Goal: Check status: Check status

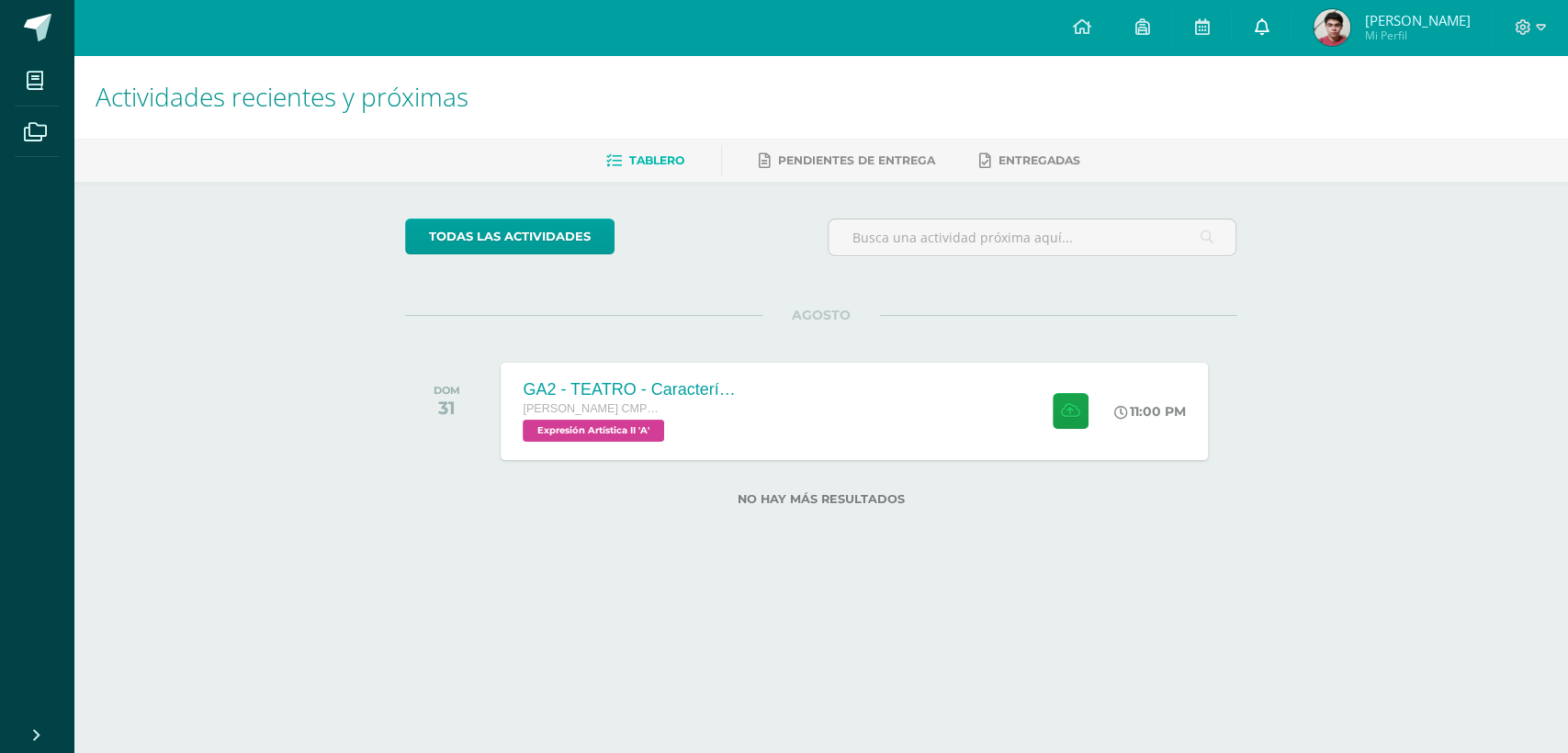
click at [1269, 34] on icon at bounding box center [1261, 27] width 15 height 17
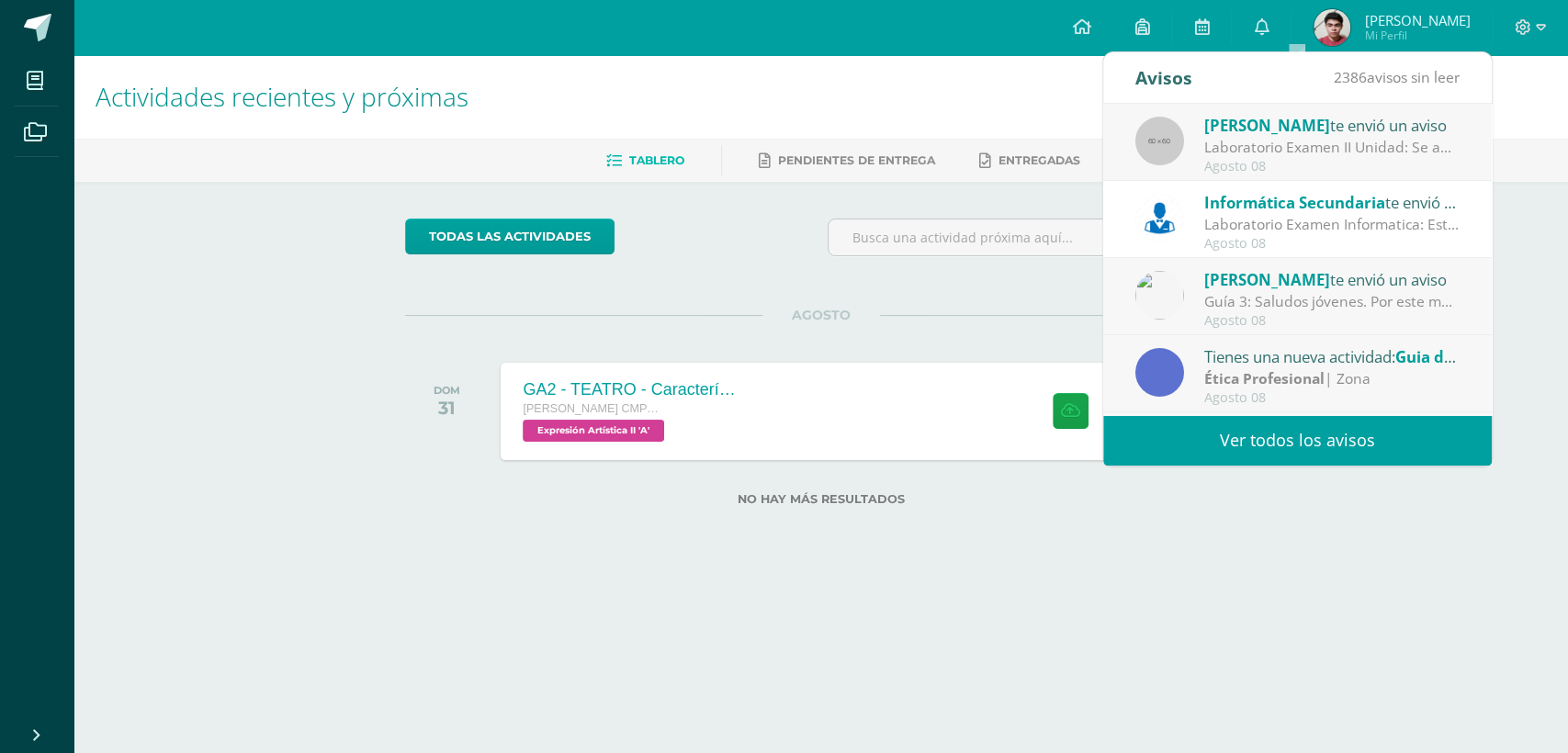
click at [1352, 165] on div "Agosto 08" at bounding box center [1332, 167] width 255 height 16
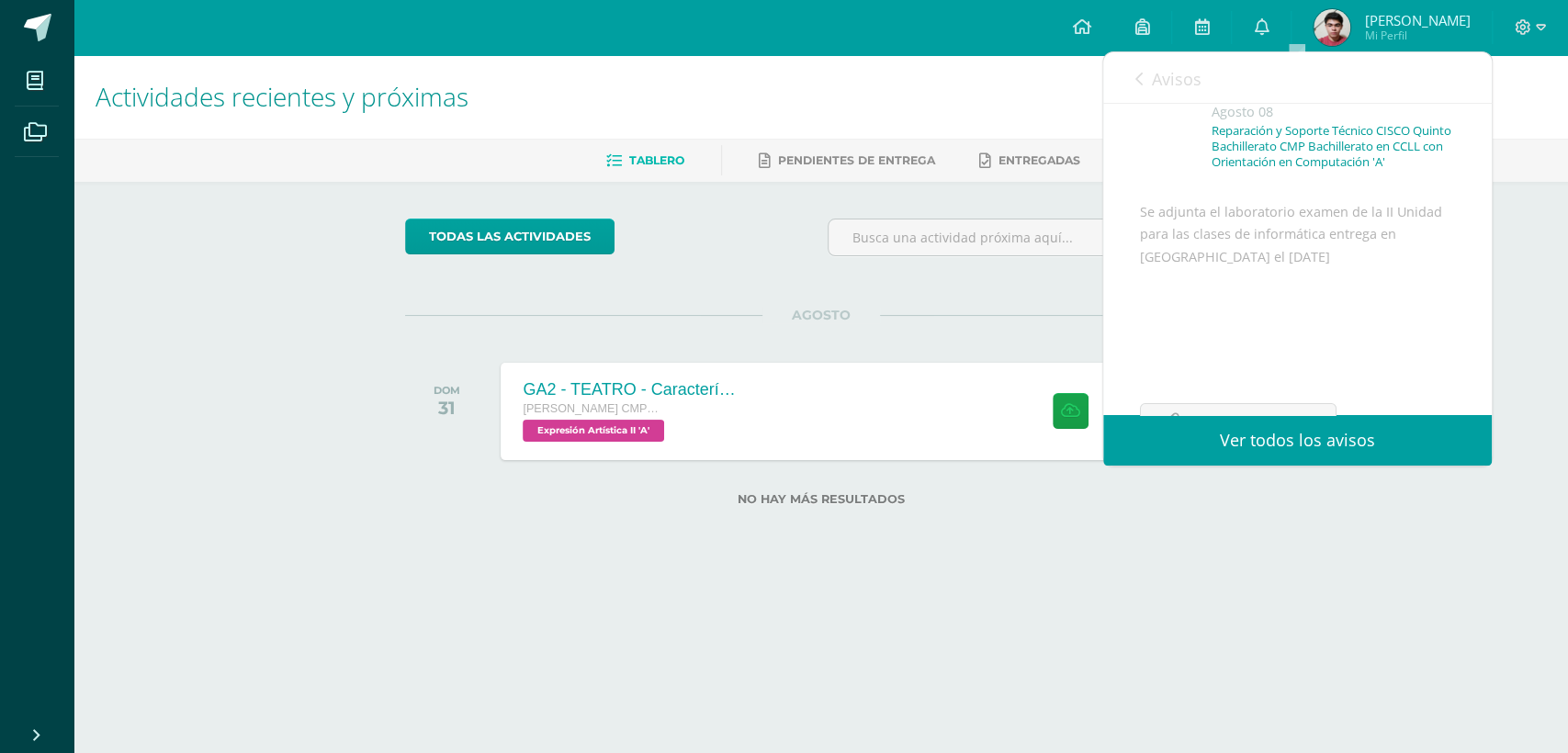
scroll to position [326, 0]
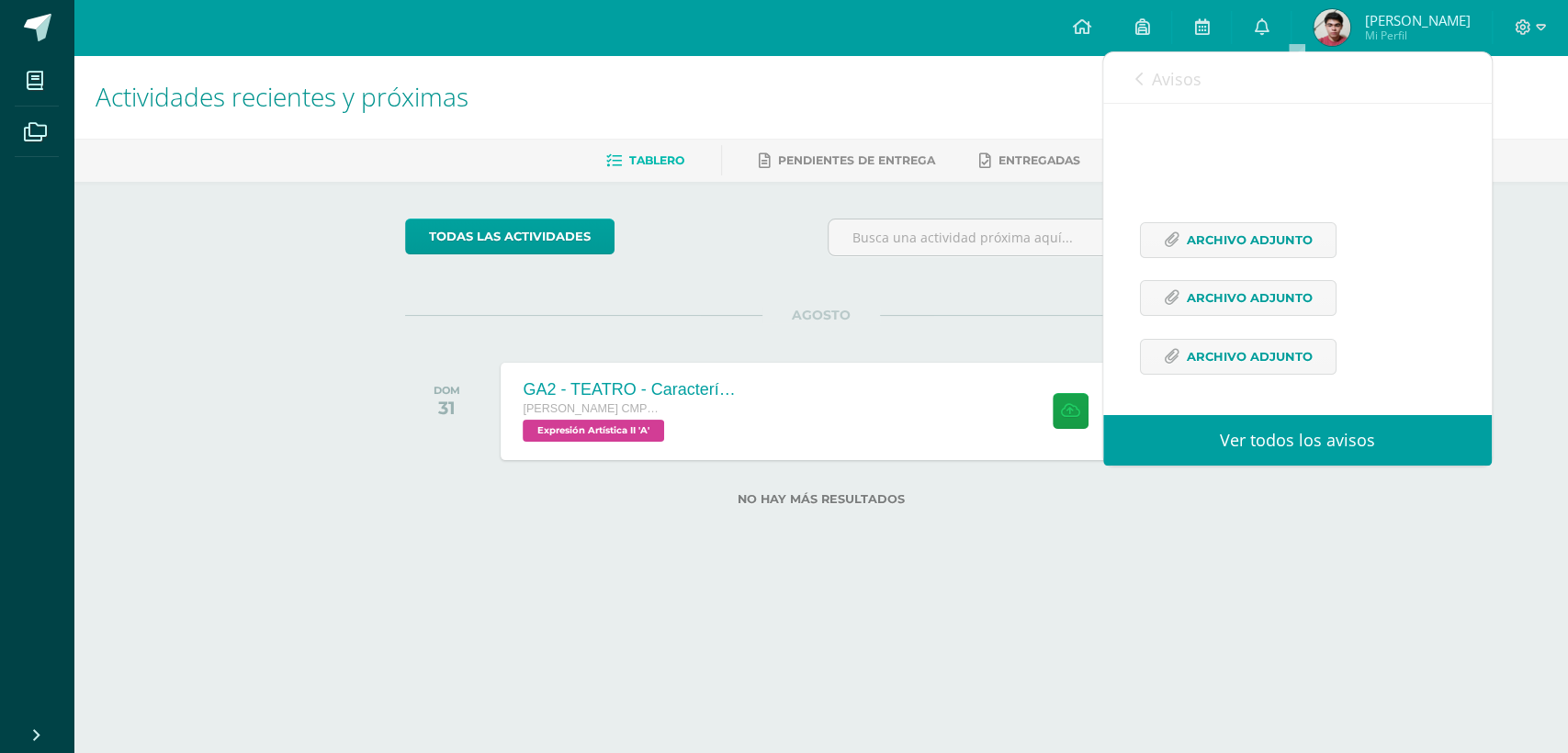
click at [1154, 58] on link "Avisos" at bounding box center [1168, 79] width 66 height 53
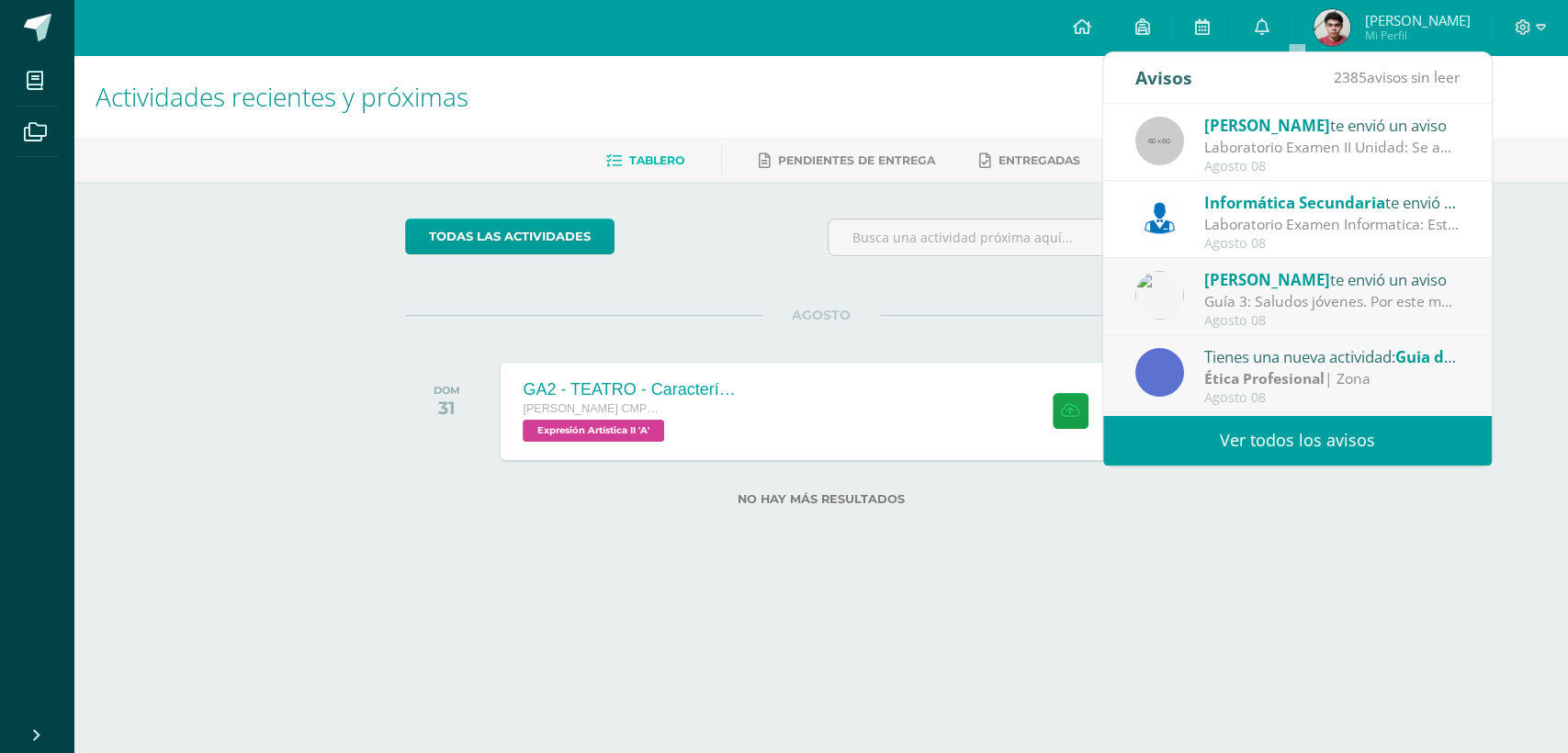
click at [1133, 72] on div "Avisos 2385 avisos sin leer Avisos" at bounding box center [1297, 78] width 389 height 52
click at [1269, 234] on div "Laboratorio Examen Informatica: Estimados alumnos se les adjunta los laboratori…" at bounding box center [1332, 224] width 255 height 21
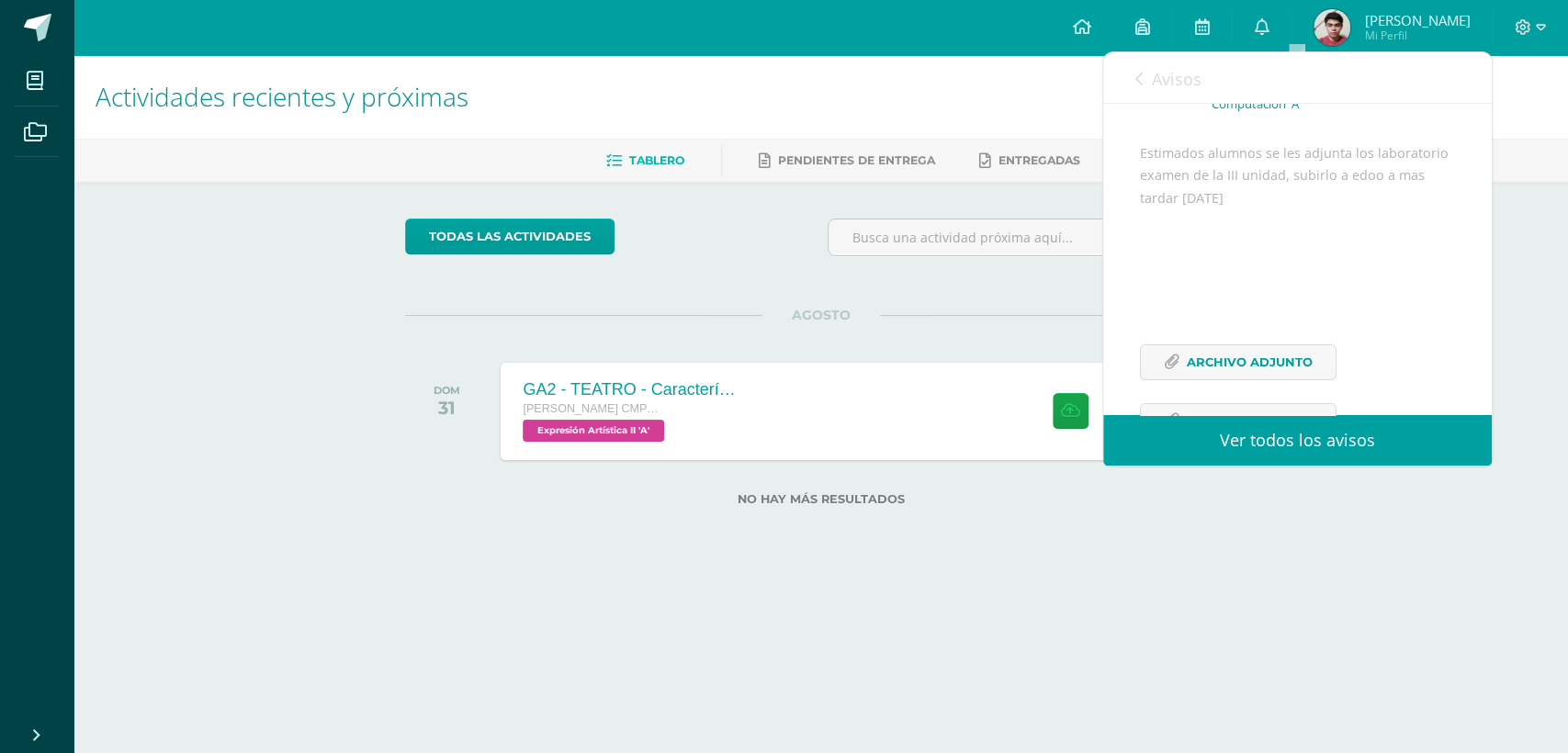
scroll to position [167, 0]
click at [1137, 73] on icon at bounding box center [1139, 79] width 8 height 15
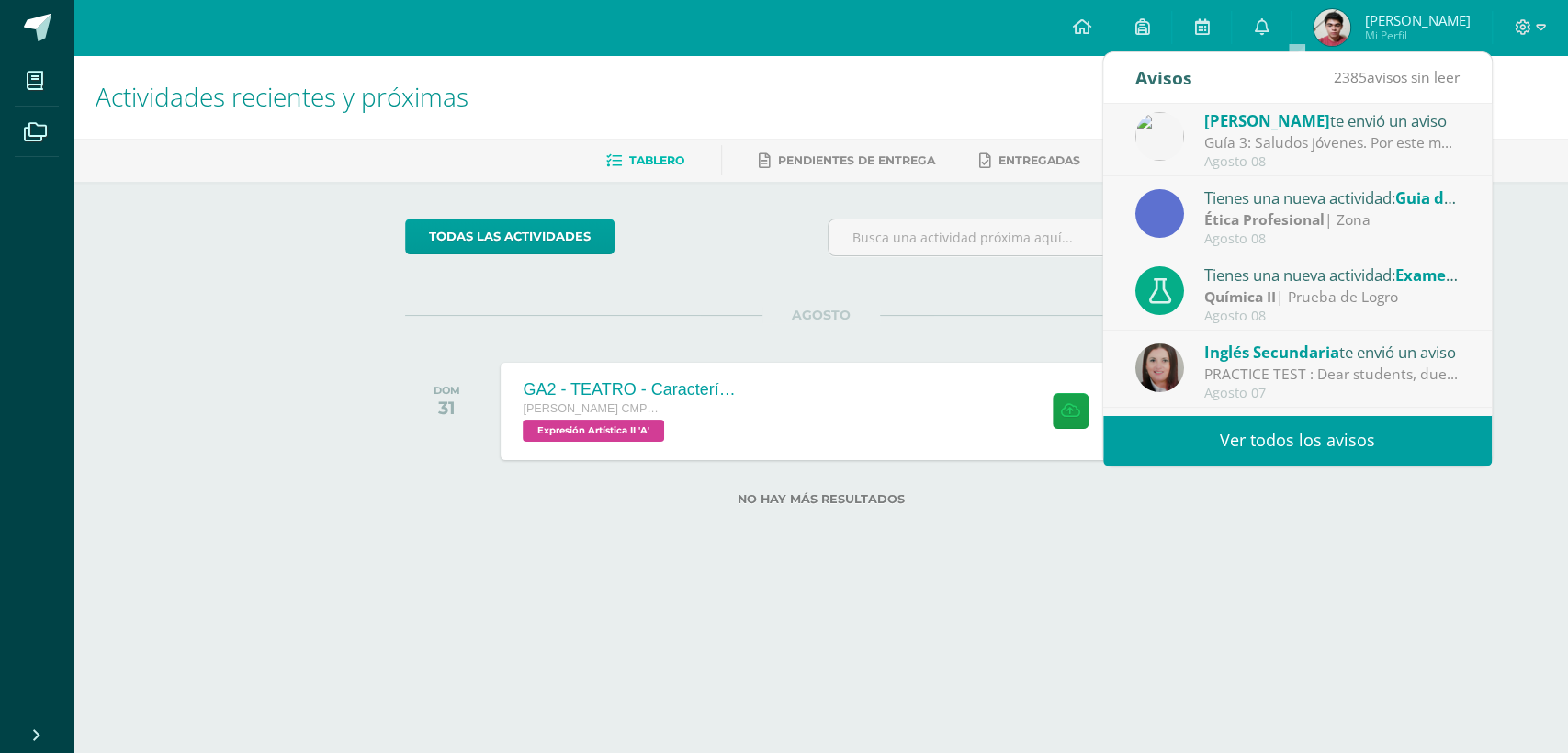
scroll to position [0, 0]
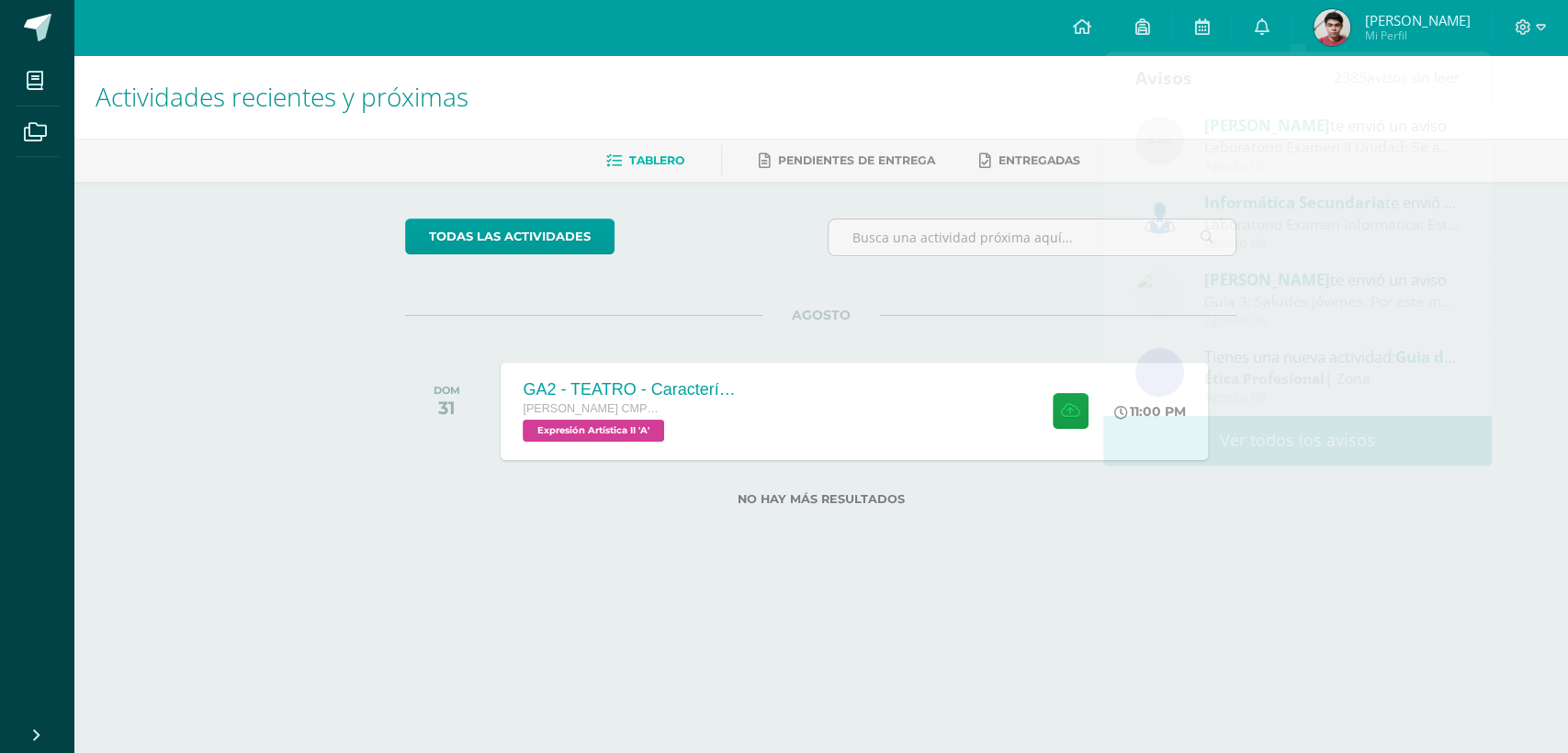
click at [880, 56] on h1 "Actividades recientes y próximas" at bounding box center [821, 97] width 1450 height 84
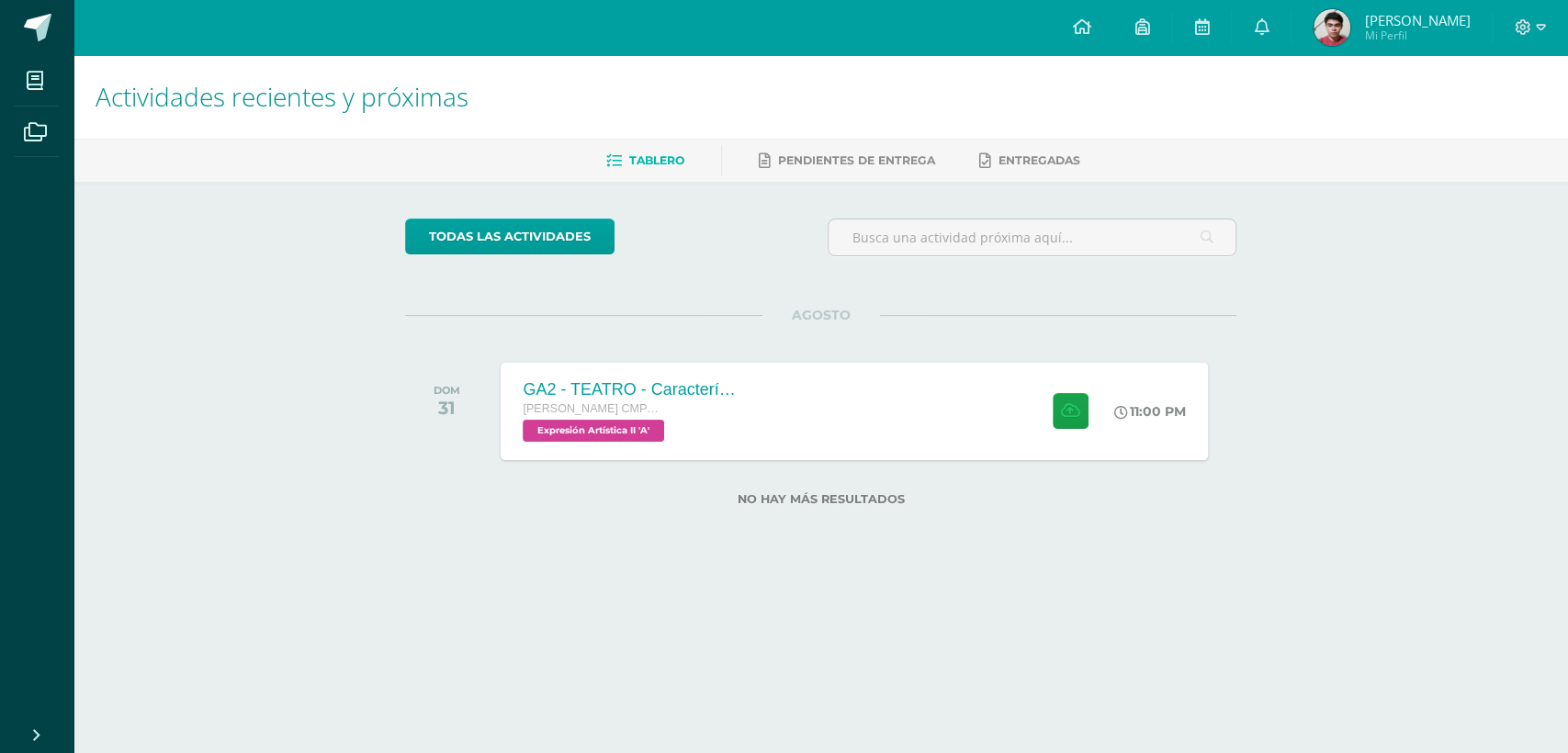
click at [1351, 36] on img at bounding box center [1332, 27] width 37 height 37
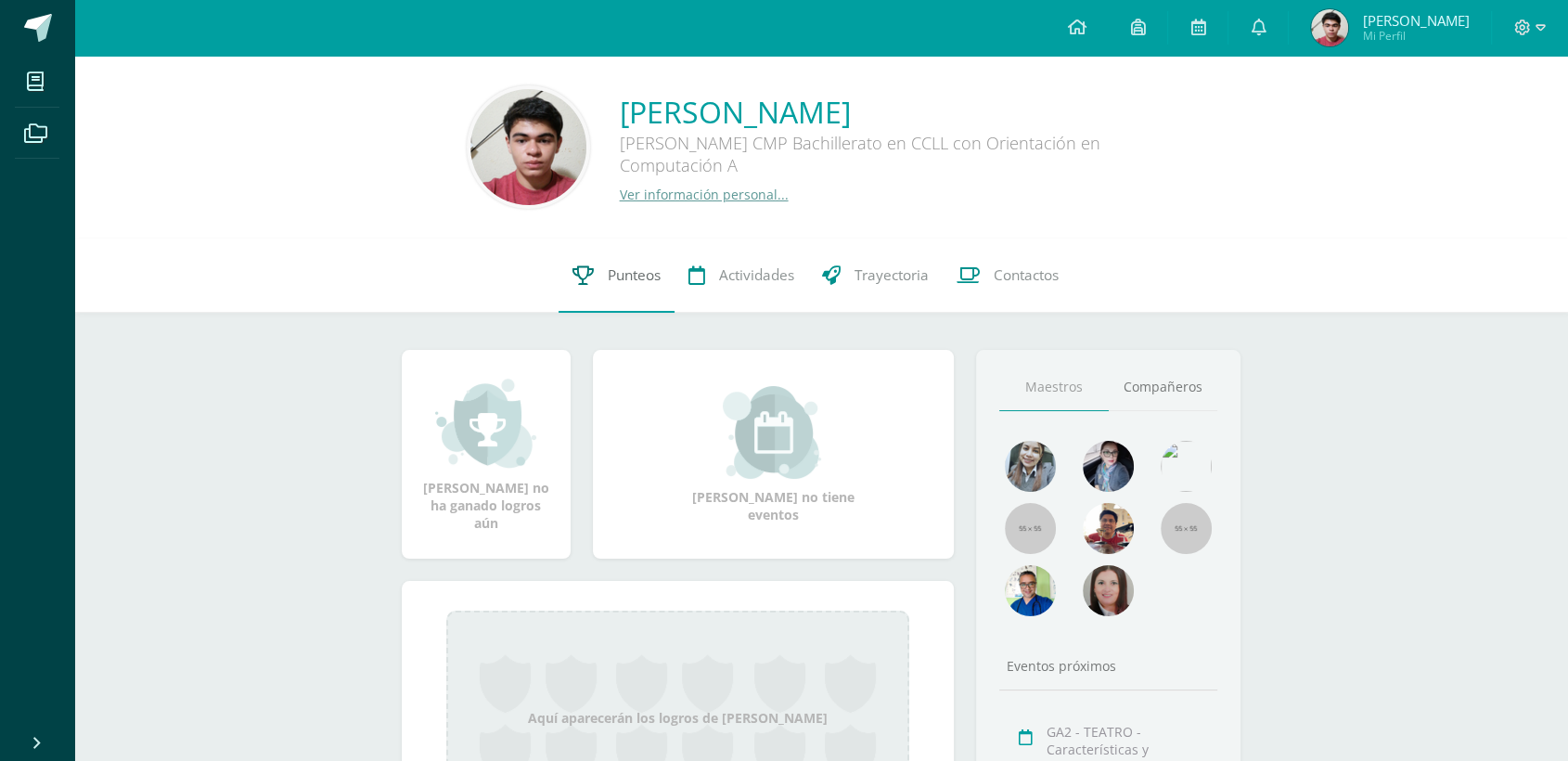
click at [616, 276] on span "Punteos" at bounding box center [634, 275] width 53 height 19
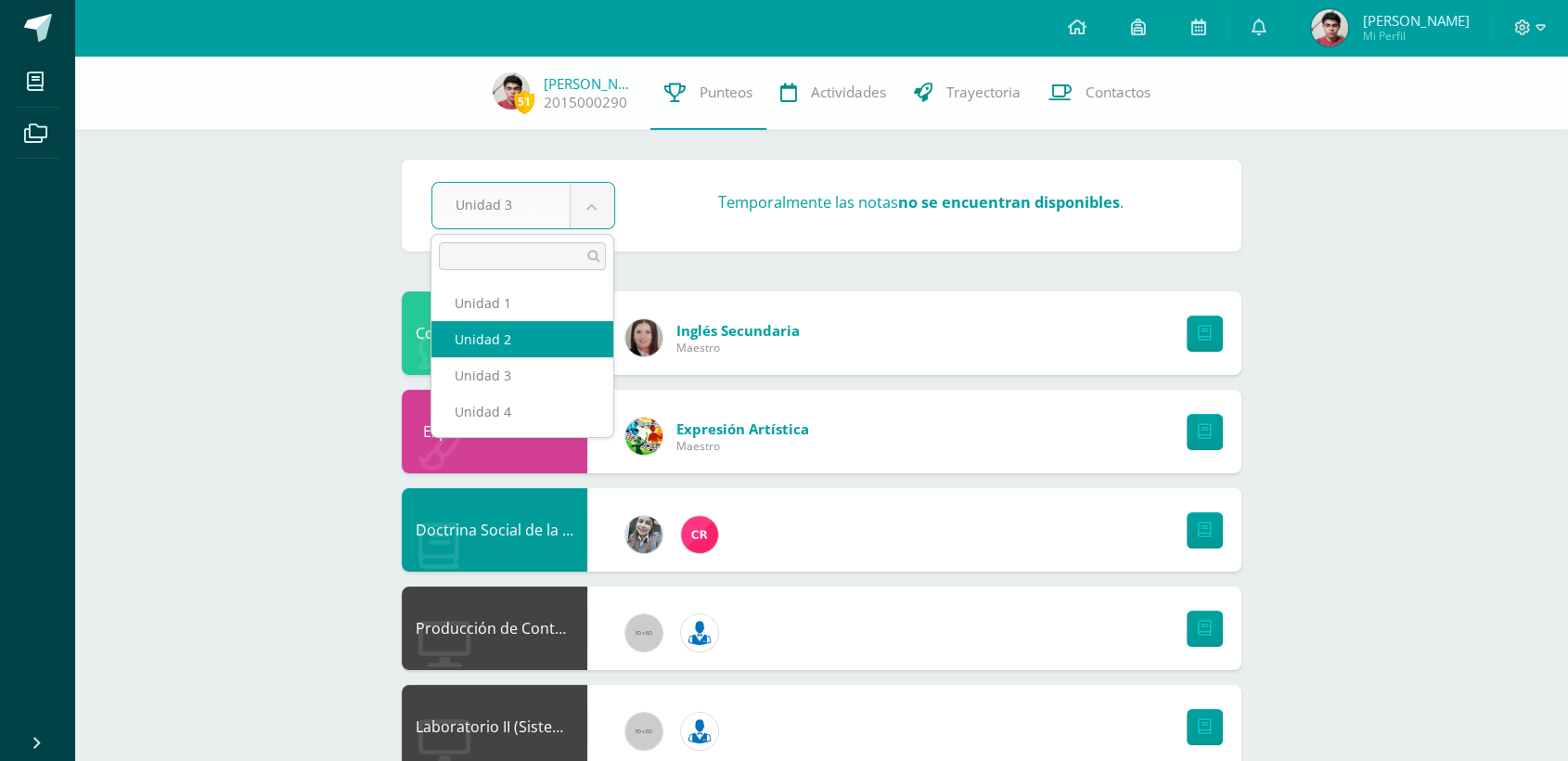
select select "Unidad 2"
